Goal: Check status: Check status

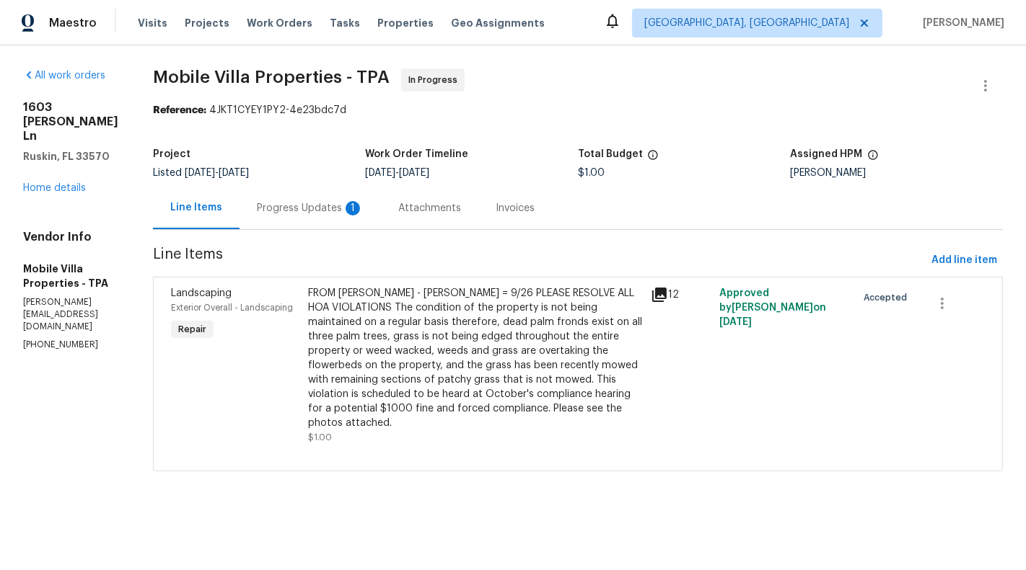
click at [278, 208] on div "Progress Updates 1" at bounding box center [310, 208] width 107 height 14
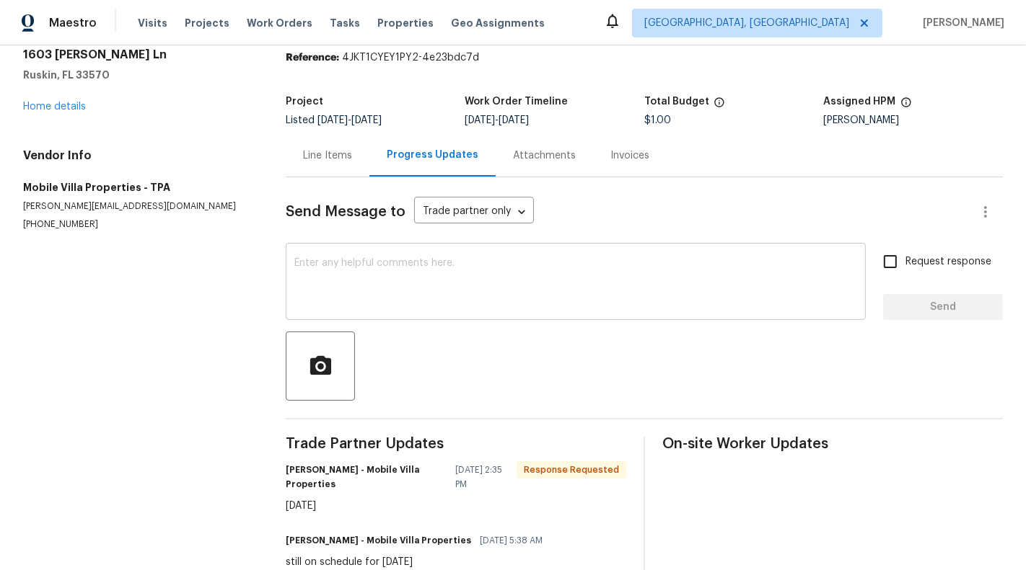
scroll to position [54, 0]
click at [319, 162] on div "Line Items" at bounding box center [328, 154] width 84 height 43
